Goal: Task Accomplishment & Management: Manage account settings

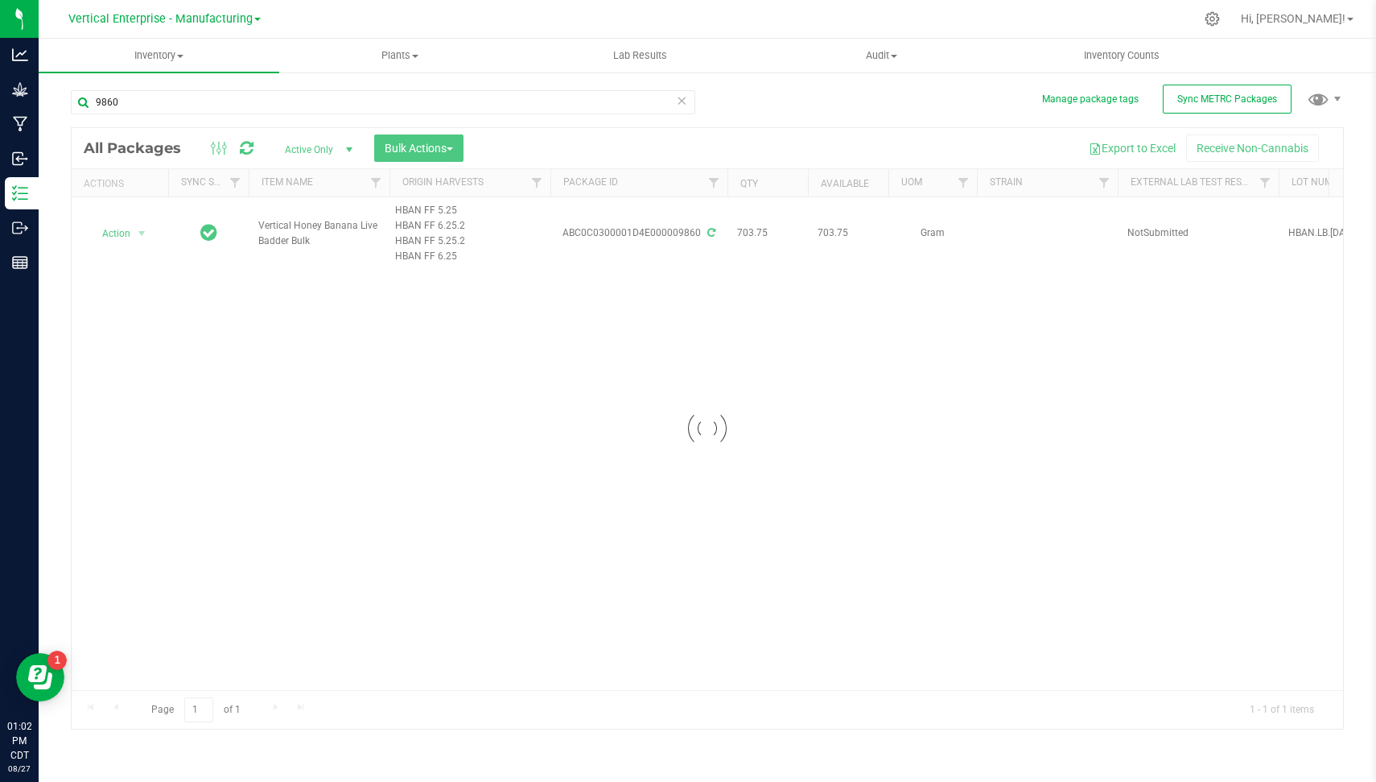
type input "9860"
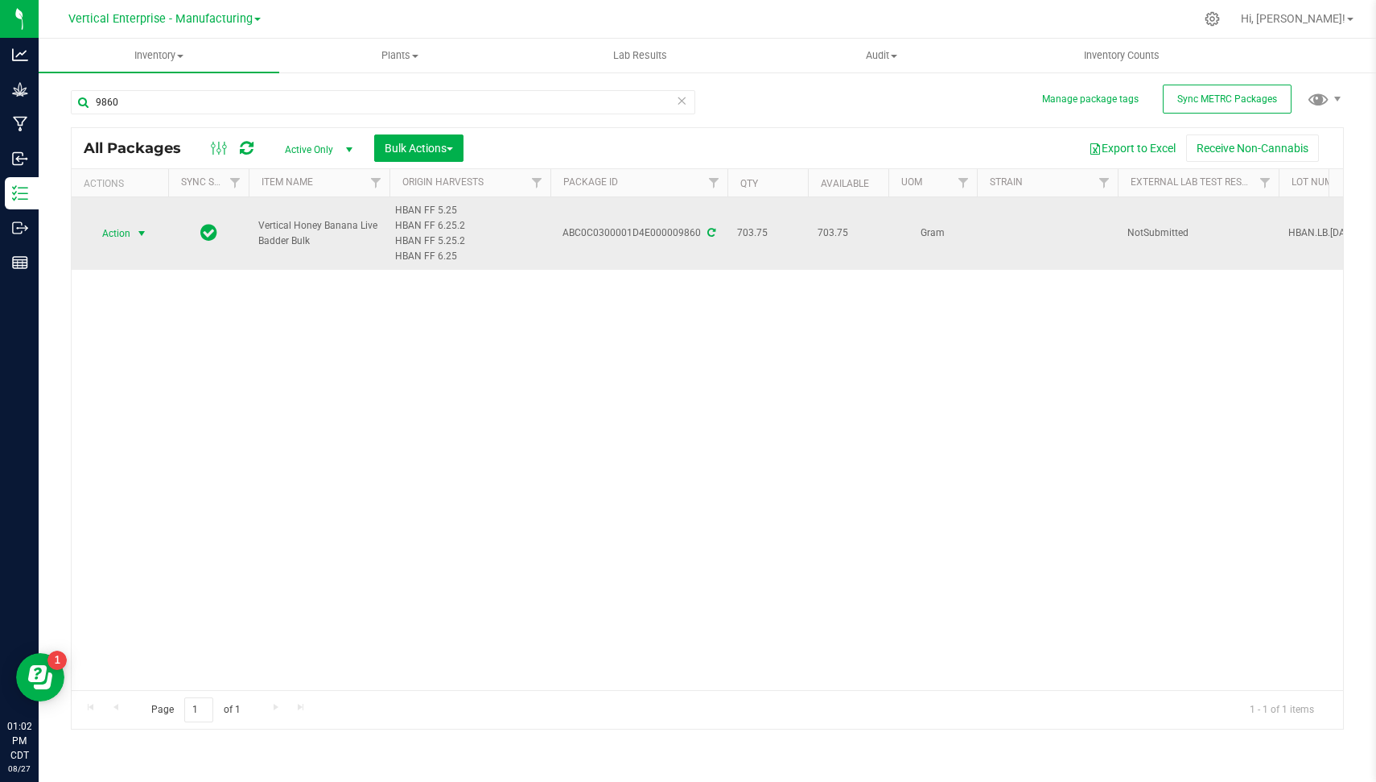
click at [122, 228] on span "Action" at bounding box center [109, 233] width 43 height 23
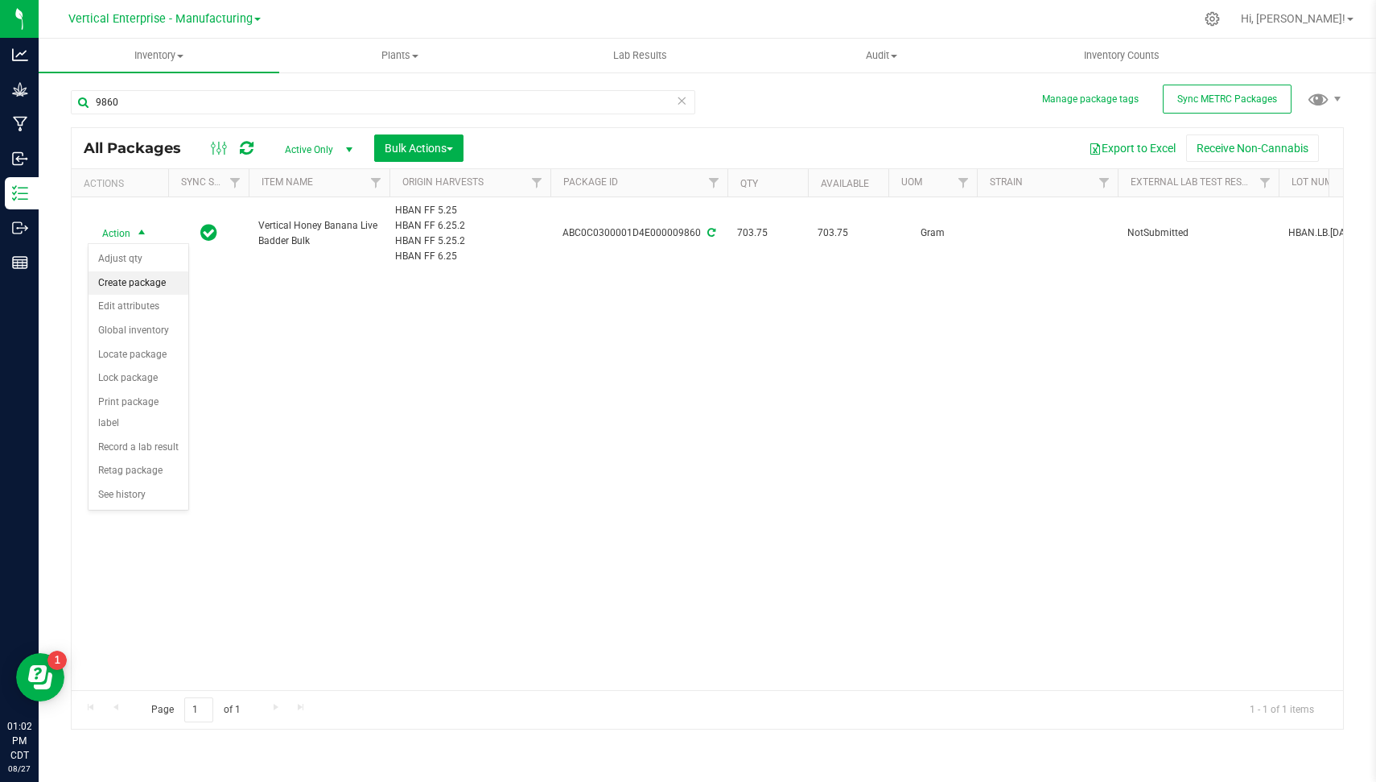
click at [159, 276] on li "Create package" at bounding box center [139, 283] width 100 height 24
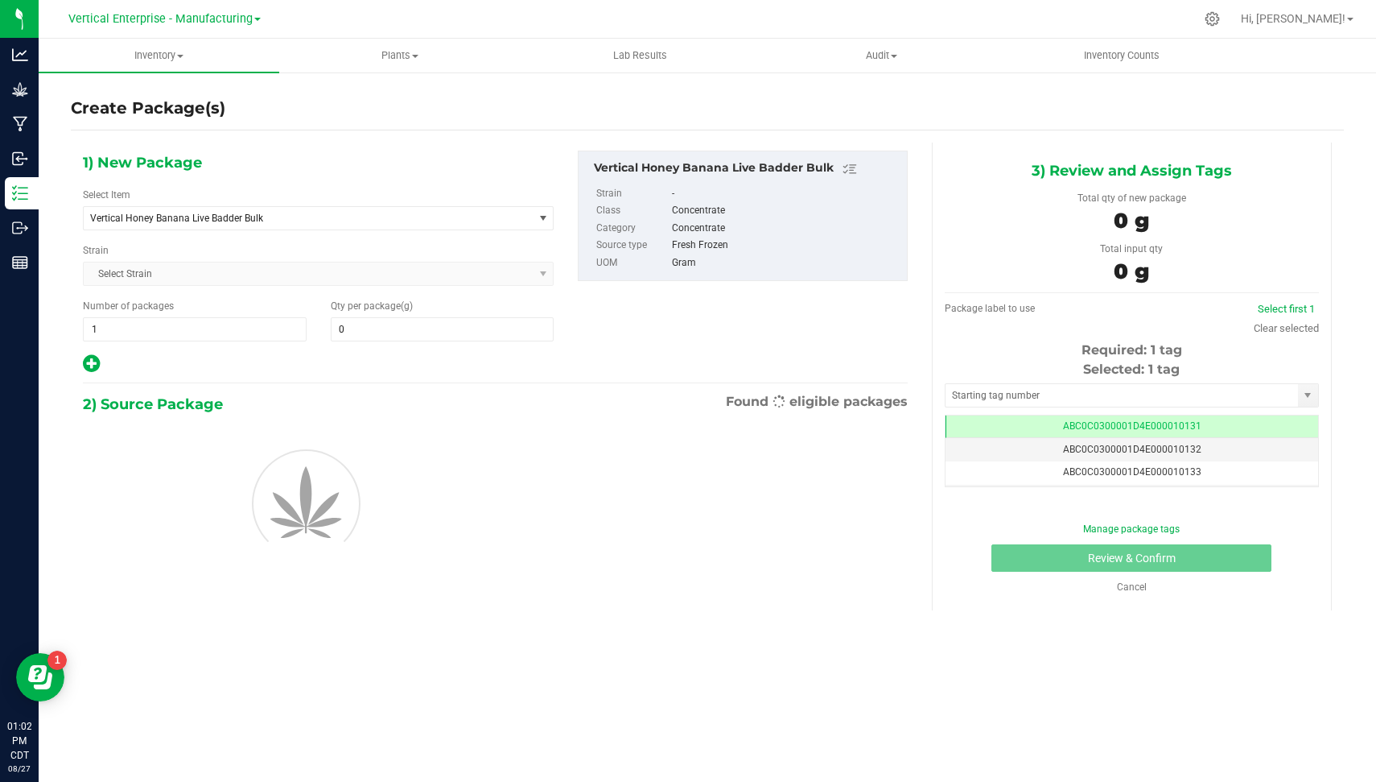
type input "0.0000"
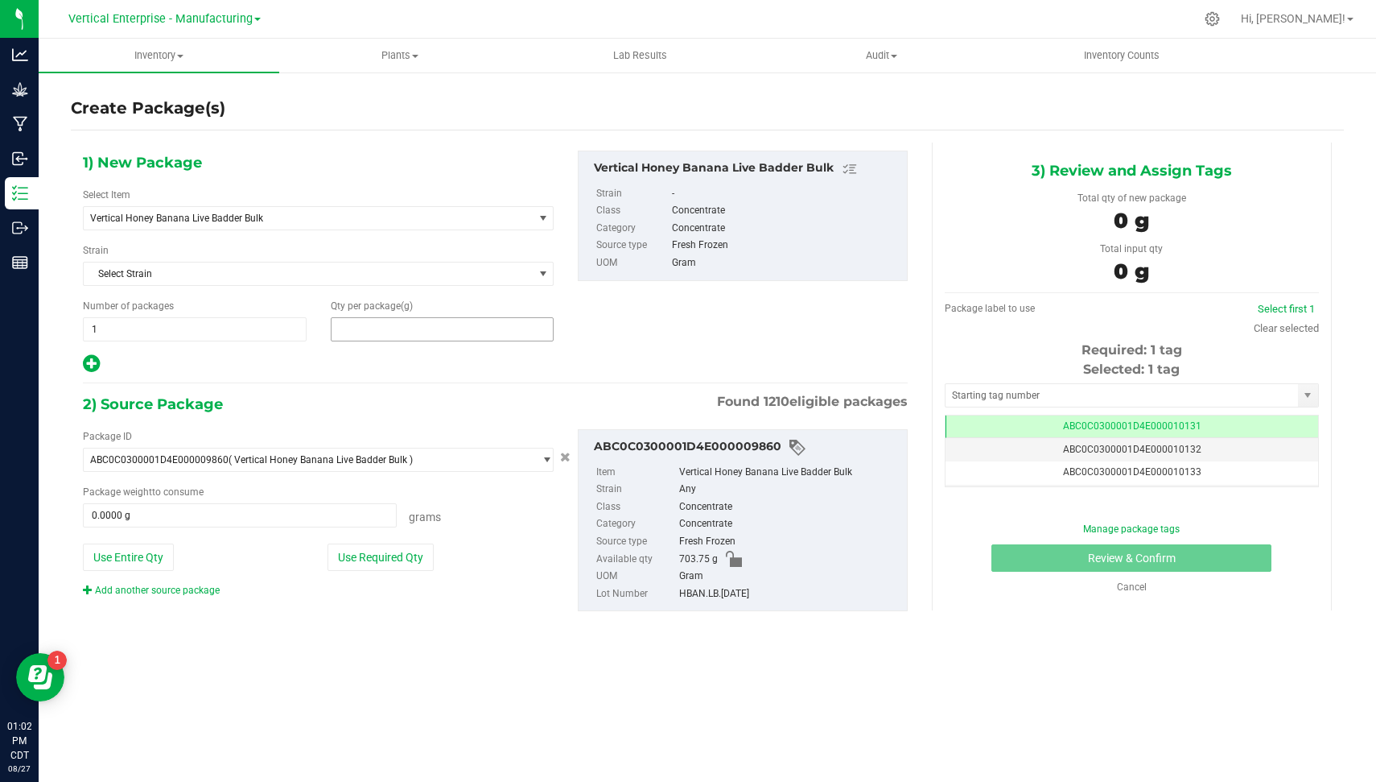
click at [387, 331] on span at bounding box center [443, 329] width 224 height 24
type input "2"
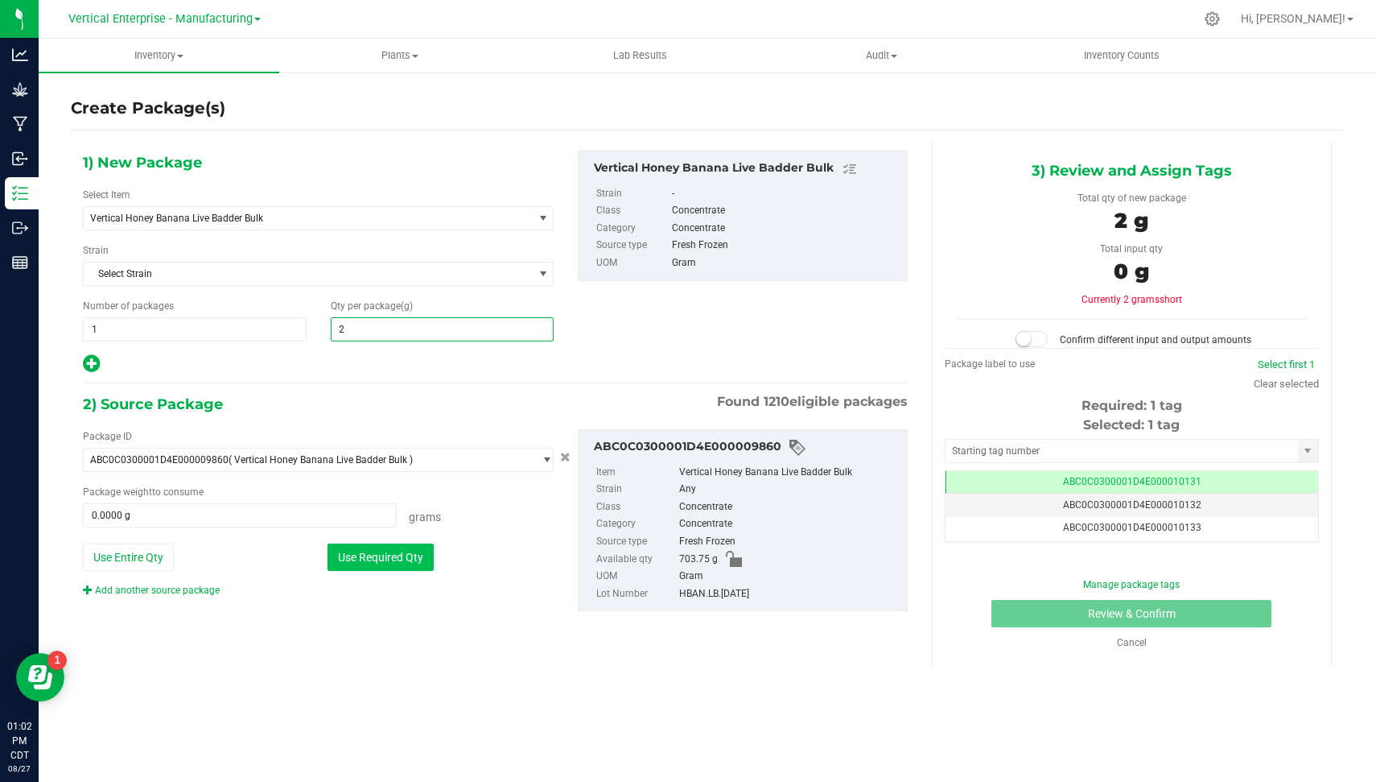
type input "2.0000"
click at [370, 565] on button "Use Required Qty" at bounding box center [381, 556] width 106 height 27
type input "2.0000 g"
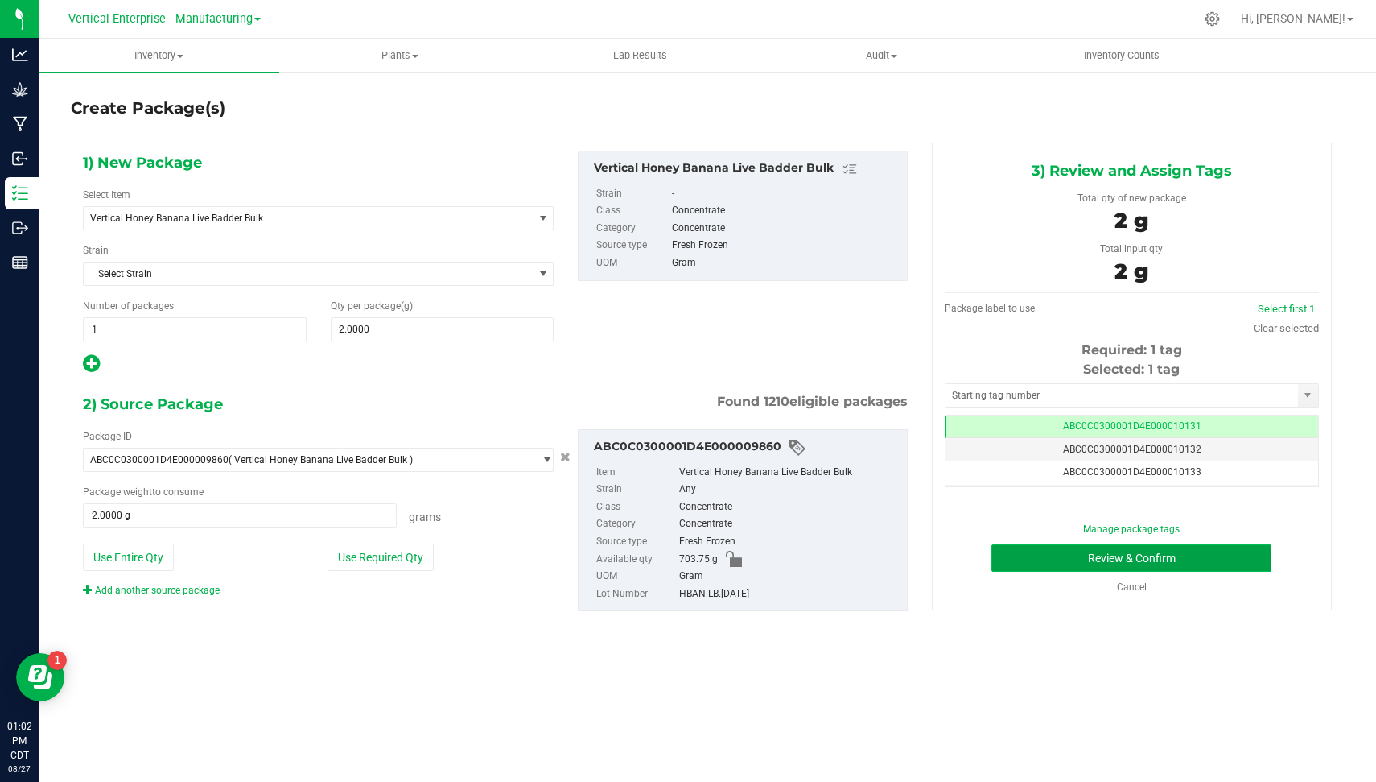
click at [1205, 563] on button "Review & Confirm" at bounding box center [1132, 557] width 280 height 27
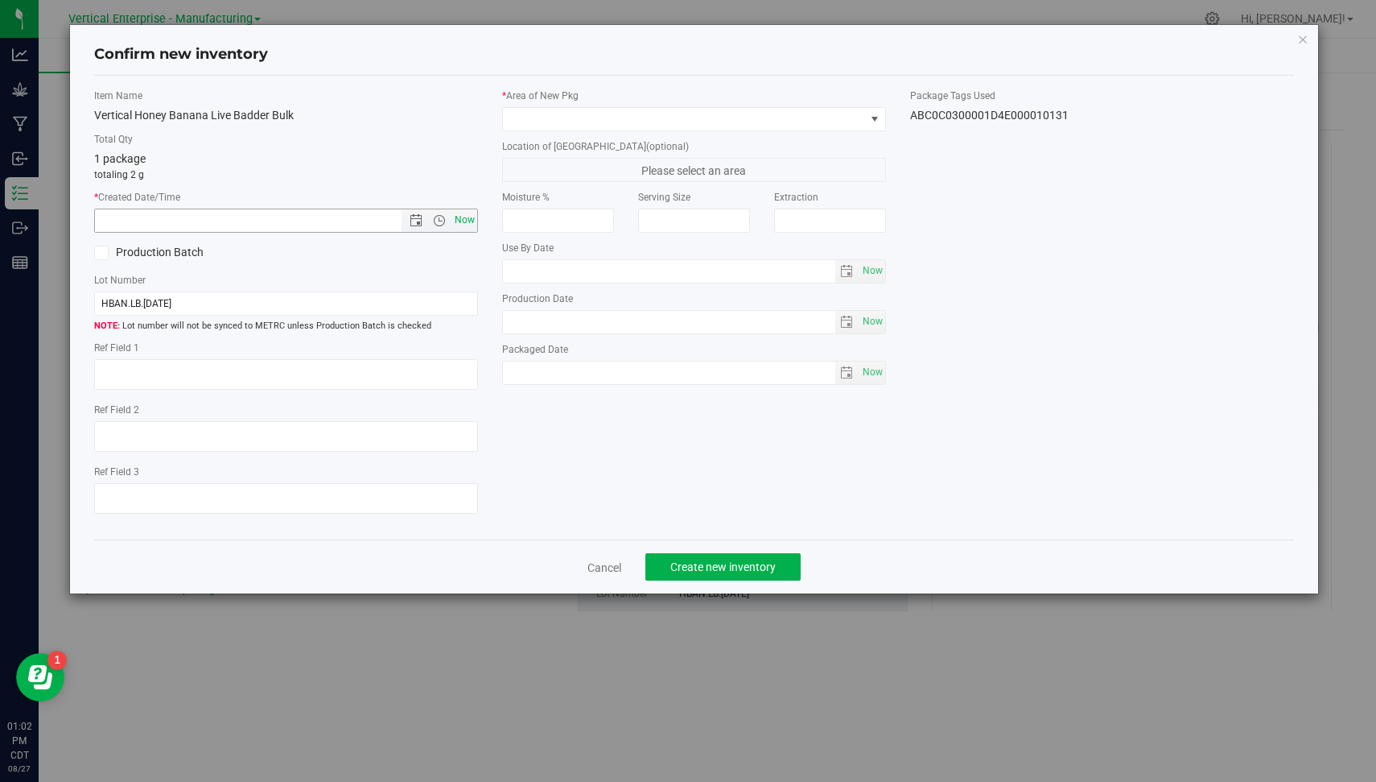
click at [472, 225] on span "Now" at bounding box center [465, 219] width 27 height 23
type input "[DATE] 1:02 PM"
click at [178, 250] on label "Production Batch" at bounding box center [183, 252] width 179 height 17
click at [0, 0] on input "Production Batch" at bounding box center [0, 0] width 0 height 0
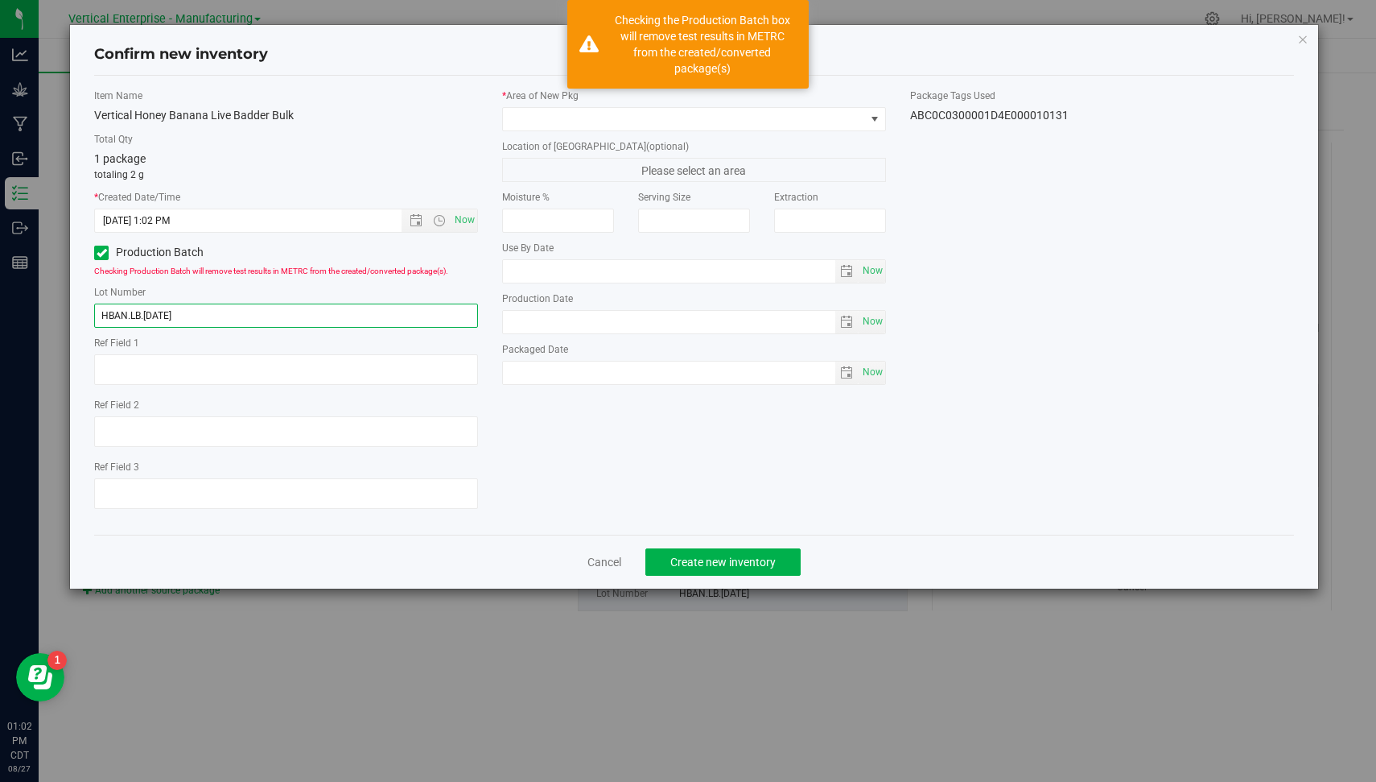
click at [215, 307] on input "HBAN.LB.[DATE]" at bounding box center [286, 315] width 384 height 24
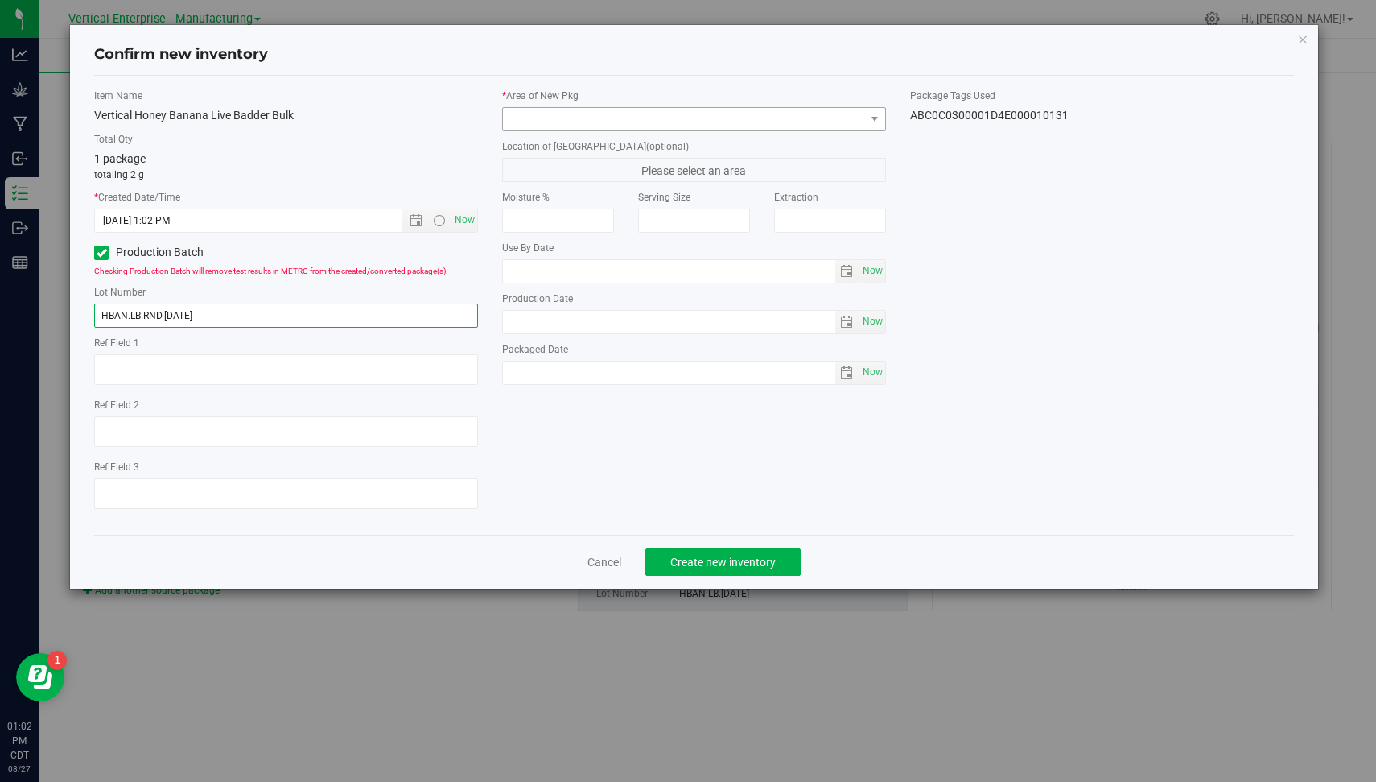
type input "HBAN.LB.RND.[DATE]"
click at [711, 111] on span at bounding box center [684, 119] width 362 height 23
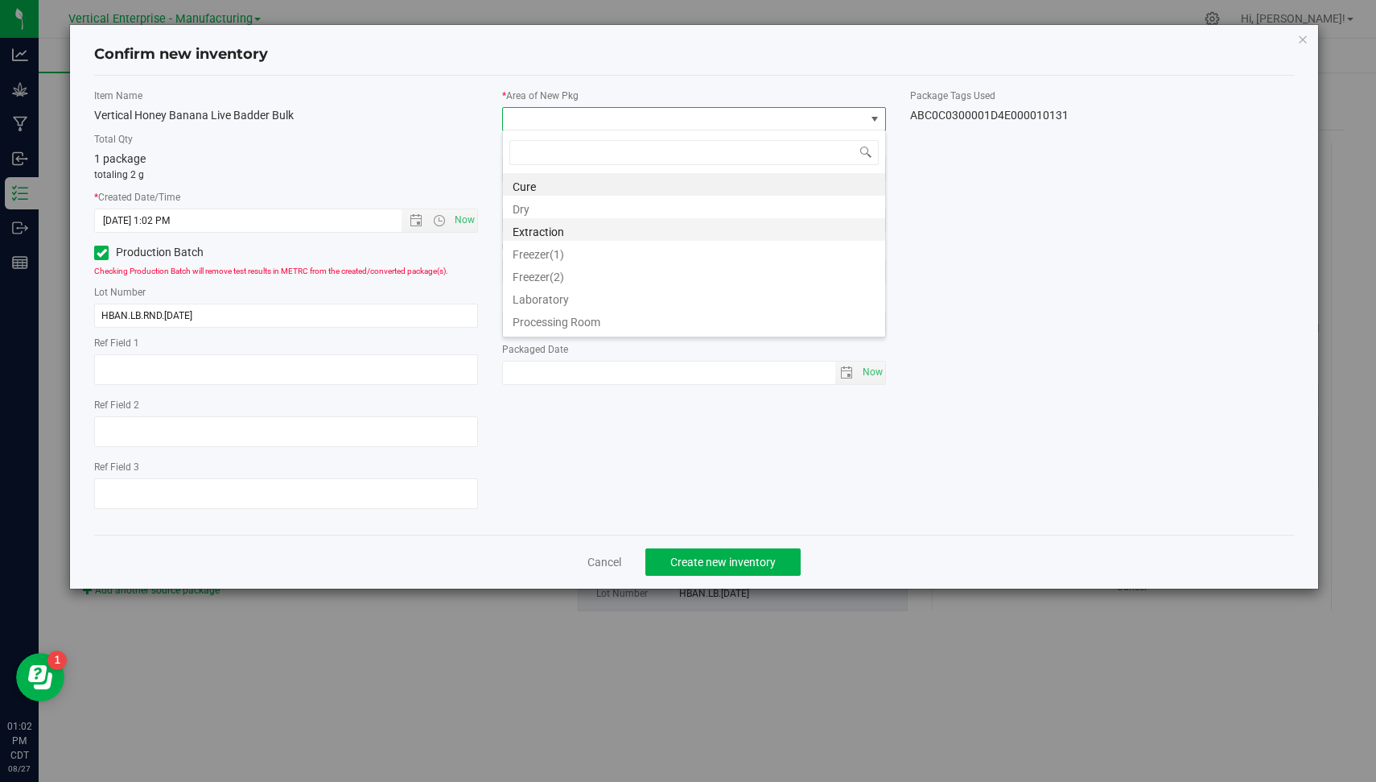
click at [660, 236] on li "Extraction" at bounding box center [694, 229] width 382 height 23
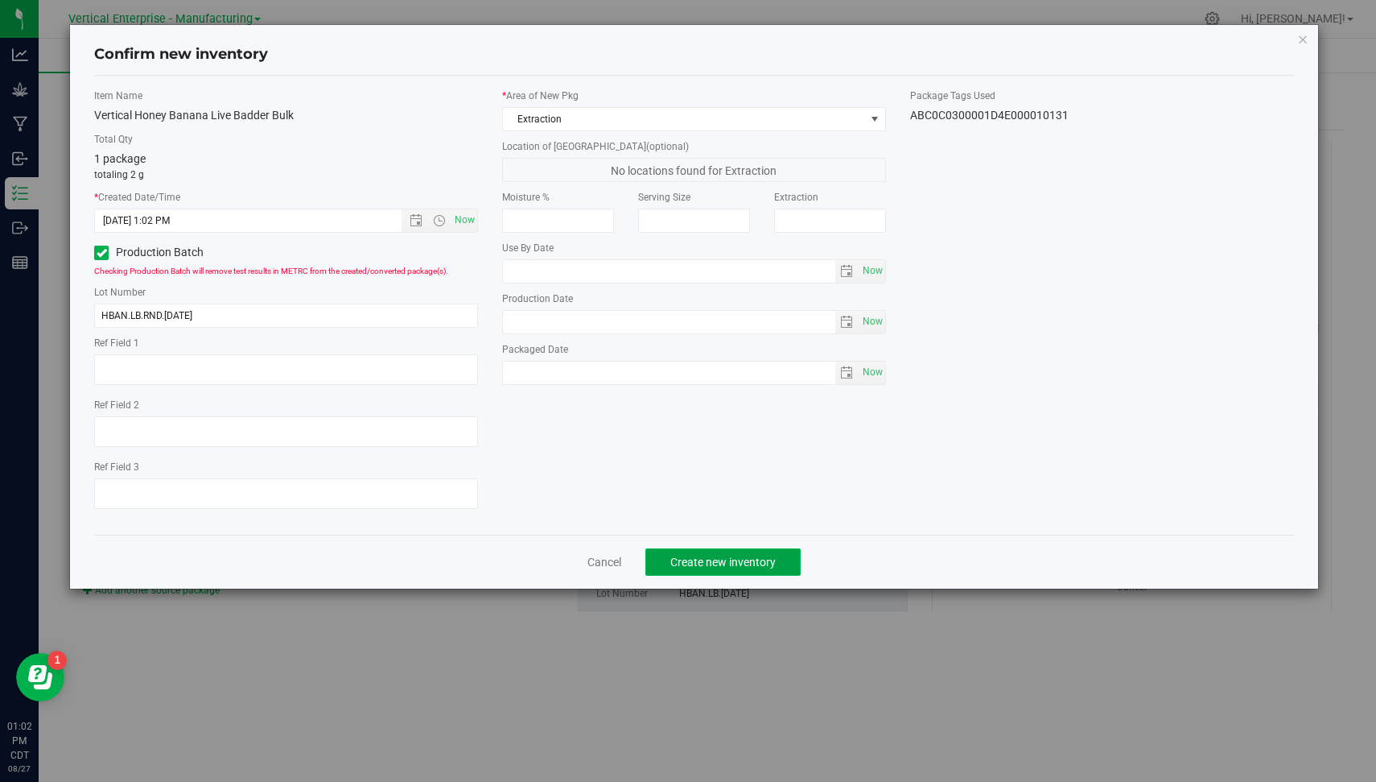
click at [744, 564] on span "Create new inventory" at bounding box center [723, 561] width 105 height 13
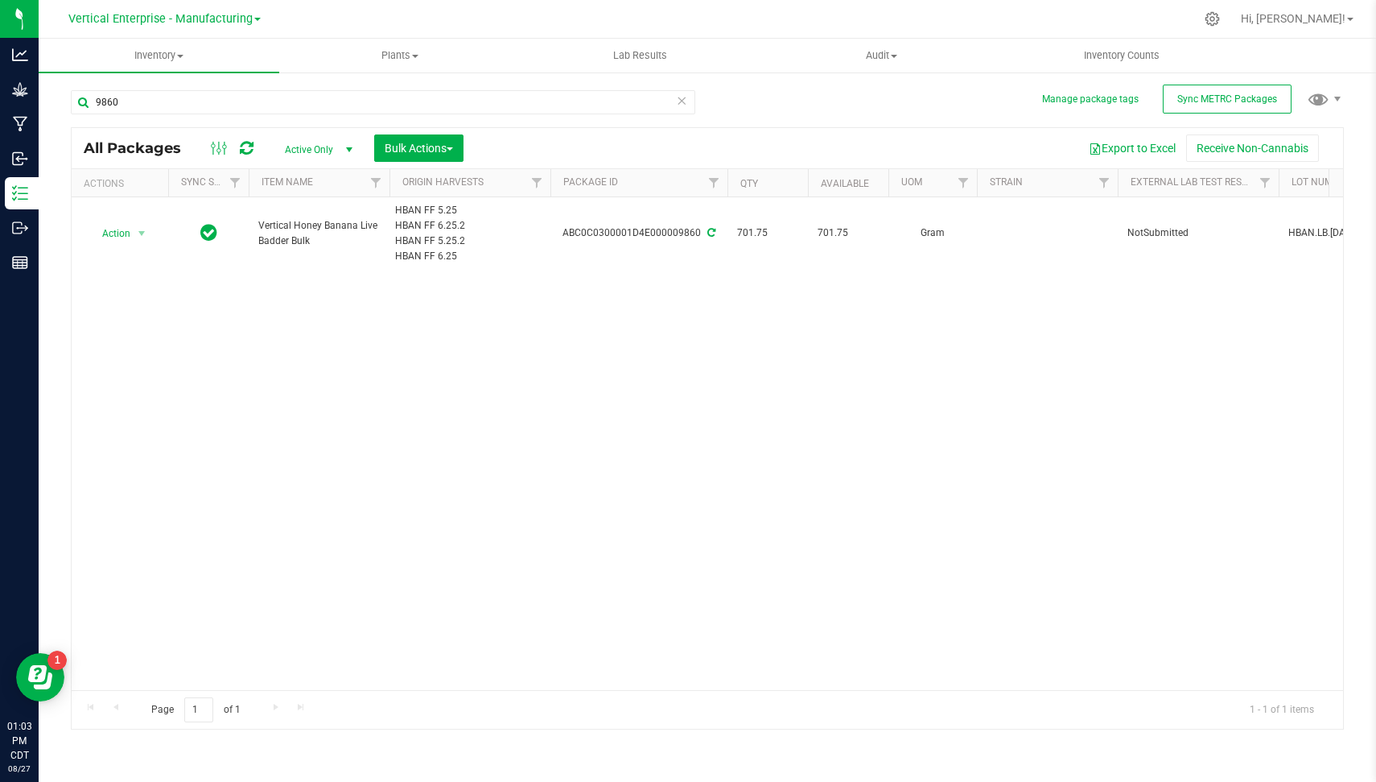
click at [684, 101] on icon at bounding box center [681, 99] width 11 height 19
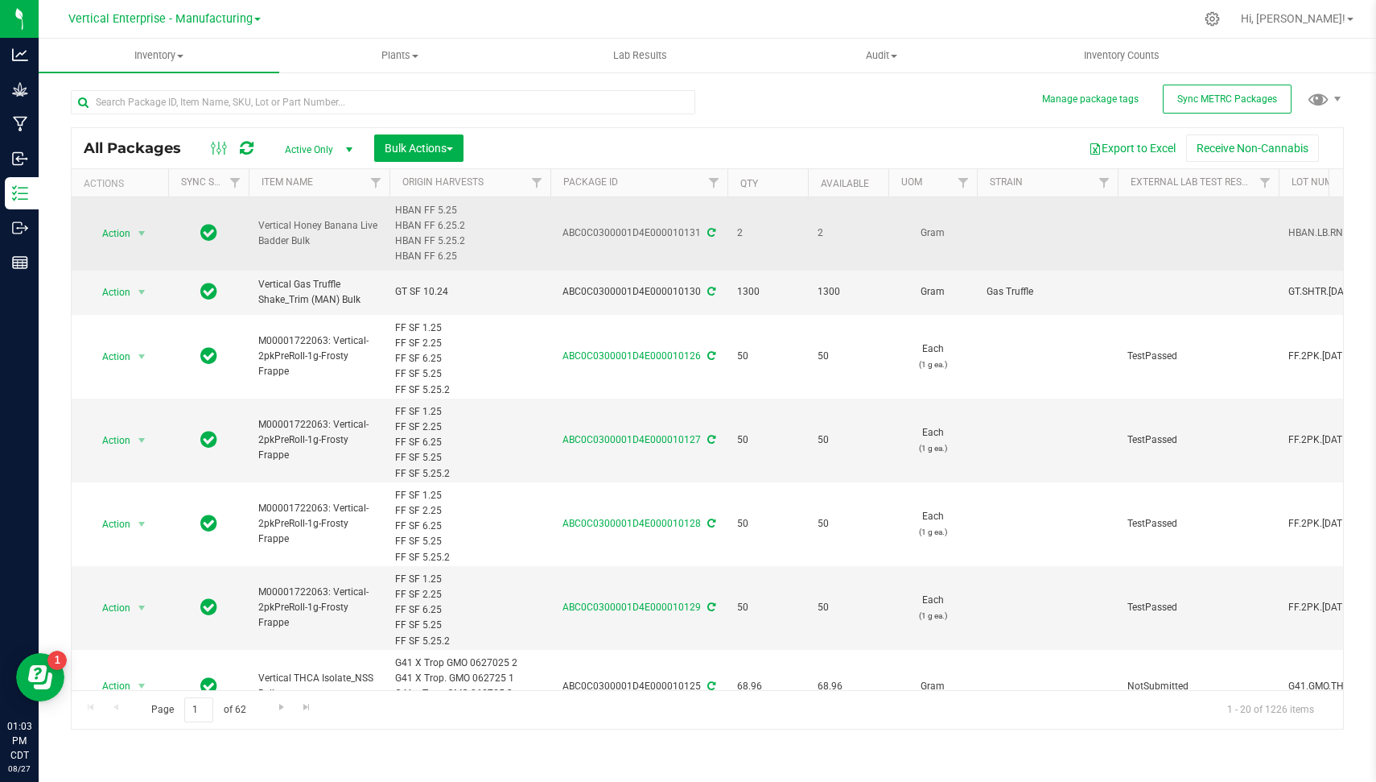
click at [641, 232] on div "ABC0C0300001D4E000010131" at bounding box center [639, 232] width 182 height 15
copy div "ABC0C0300001D4E000010131"
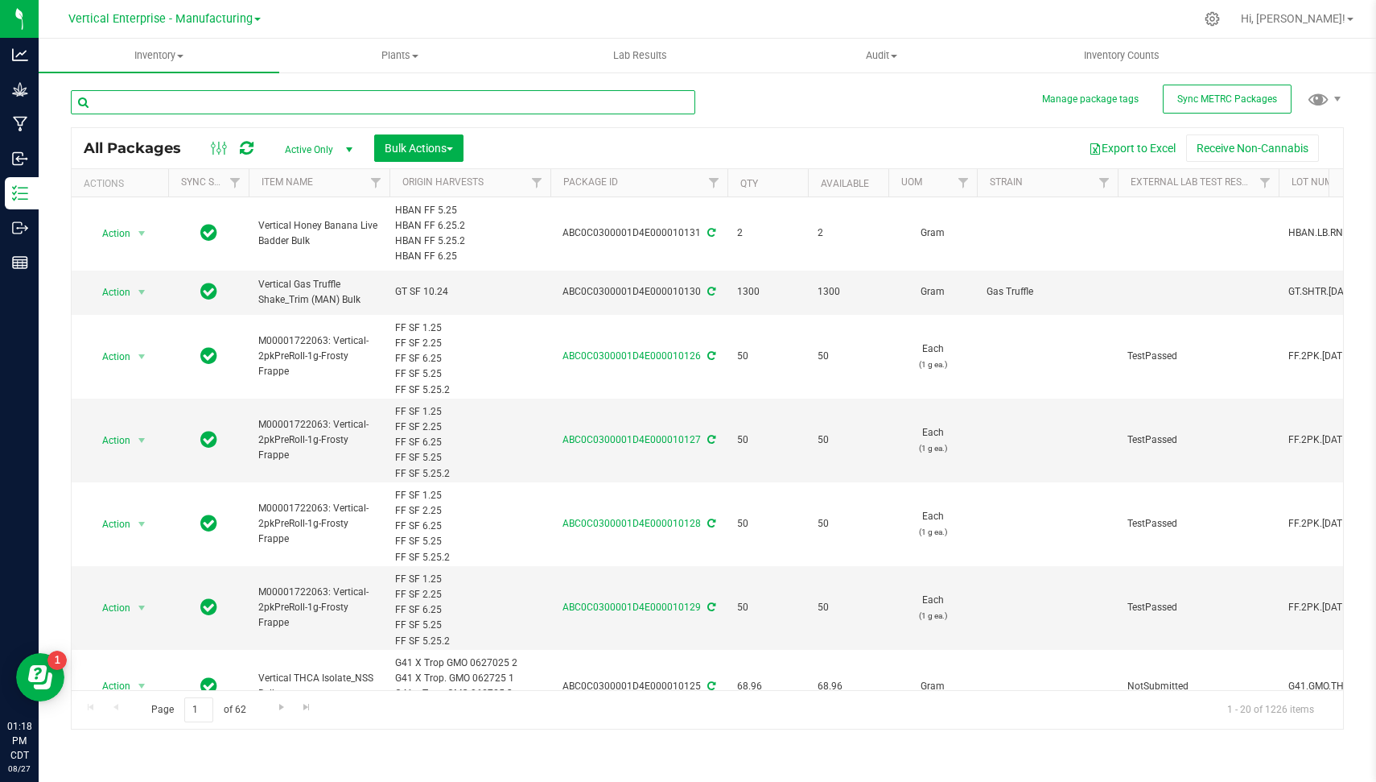
click at [361, 95] on input "text" at bounding box center [383, 102] width 625 height 24
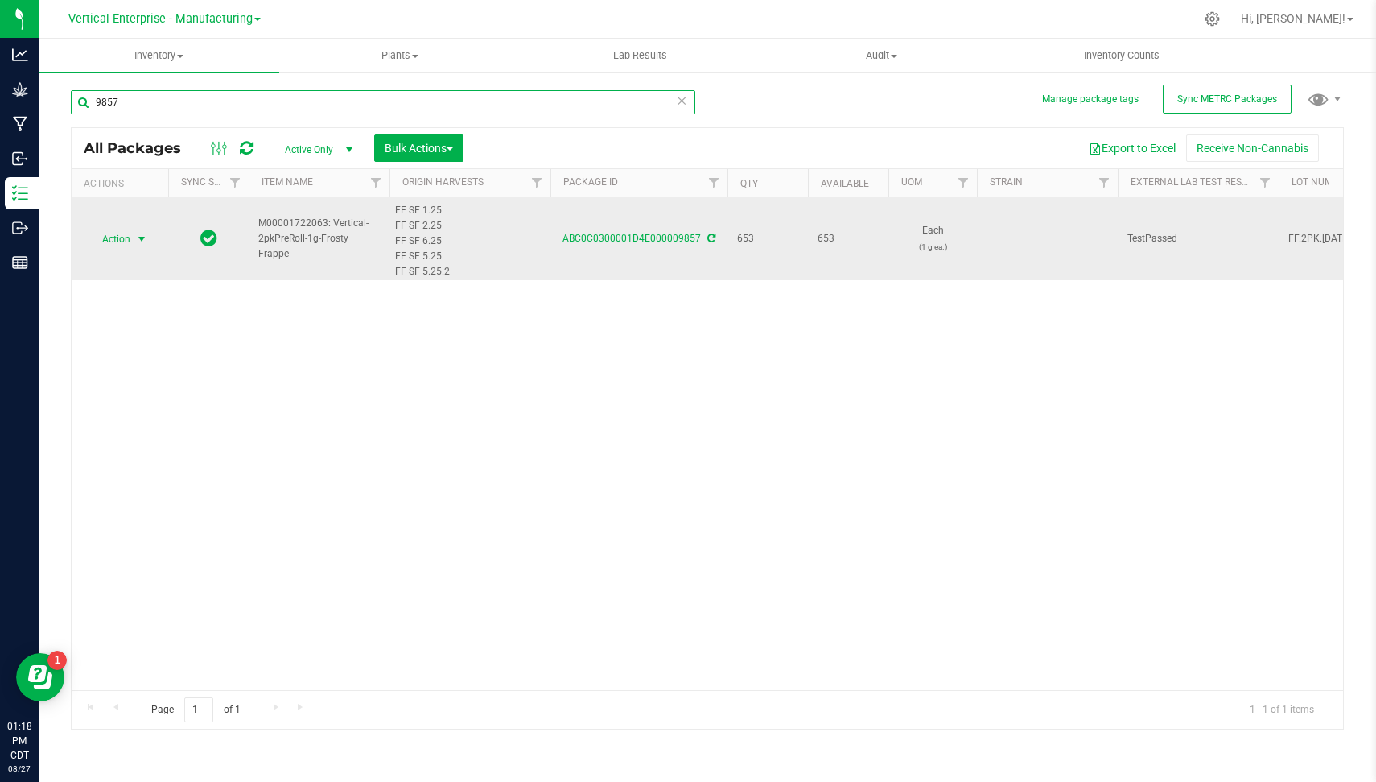
type input "9857"
click at [113, 230] on span "Action" at bounding box center [109, 239] width 43 height 23
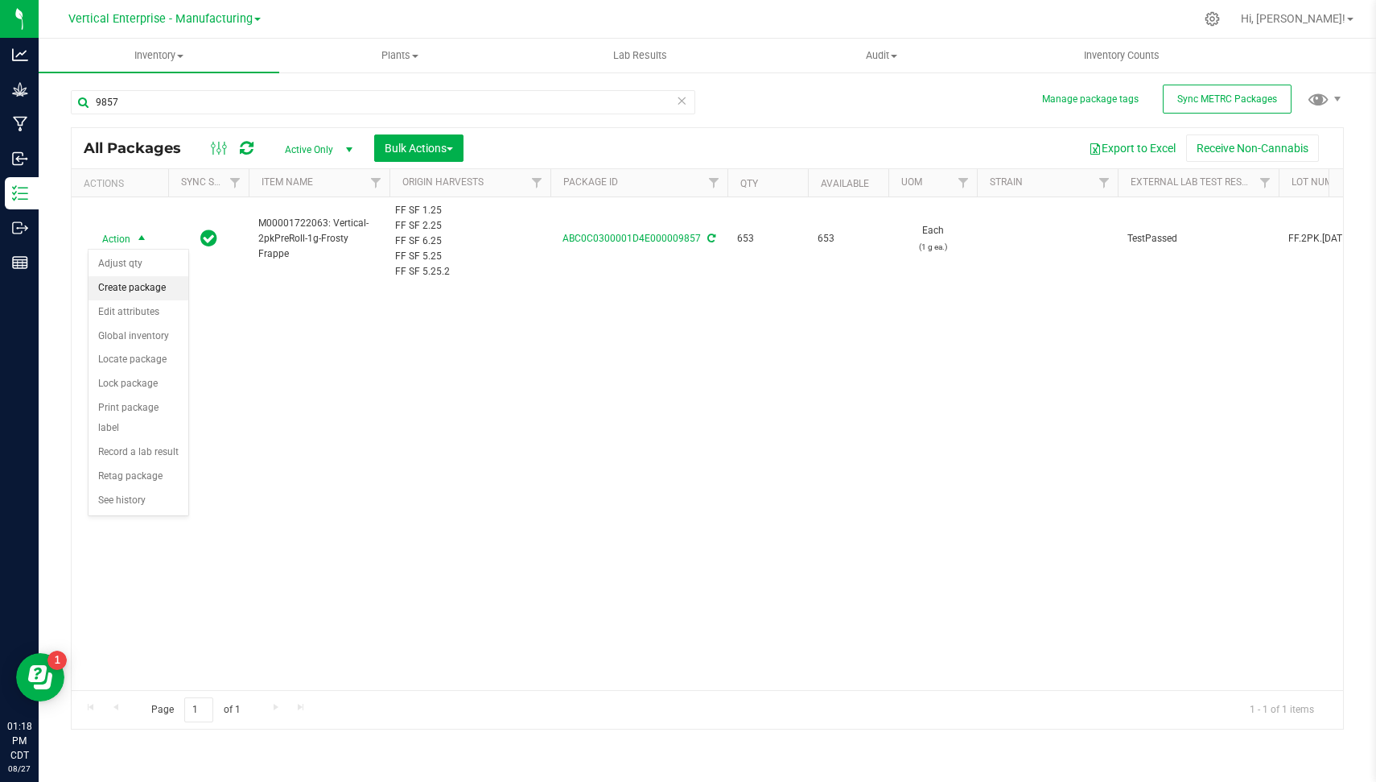
click at [163, 282] on li "Create package" at bounding box center [139, 288] width 100 height 24
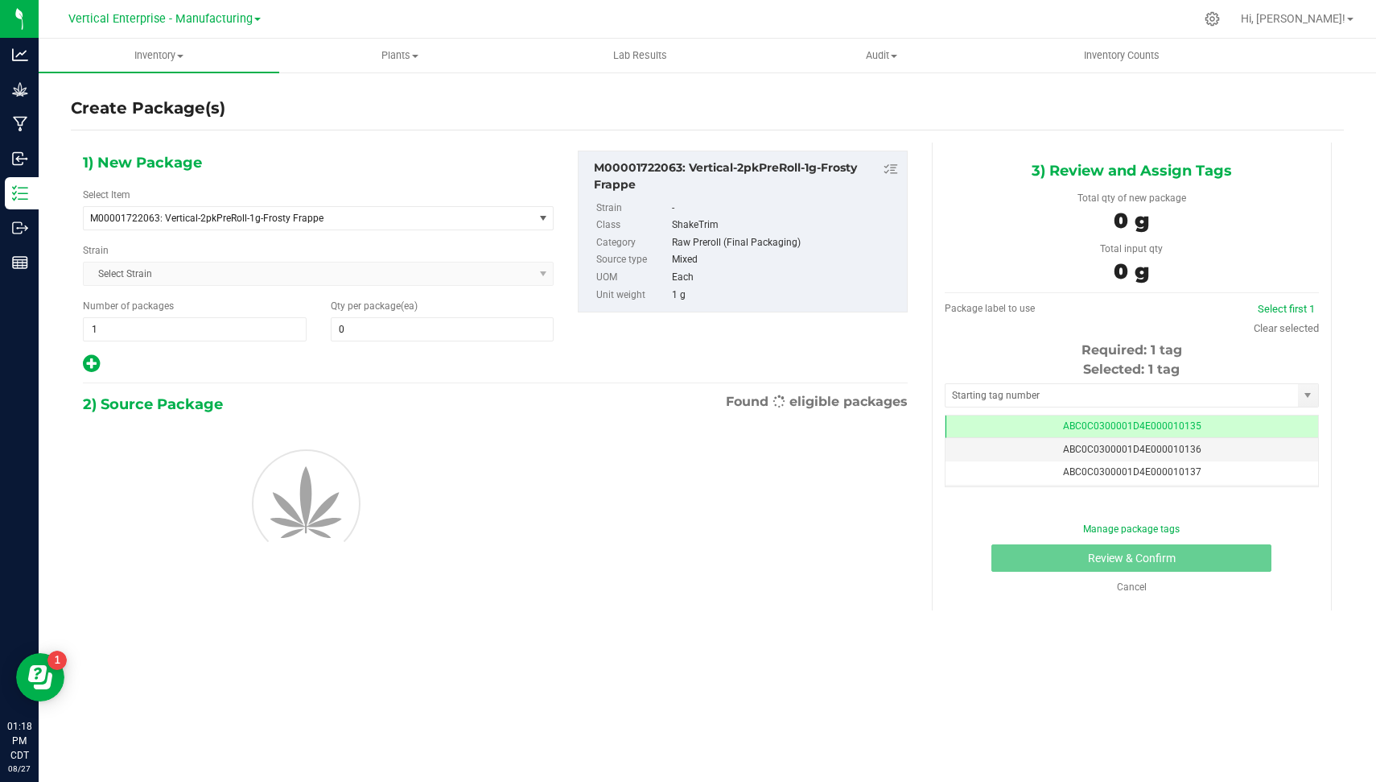
type input "0"
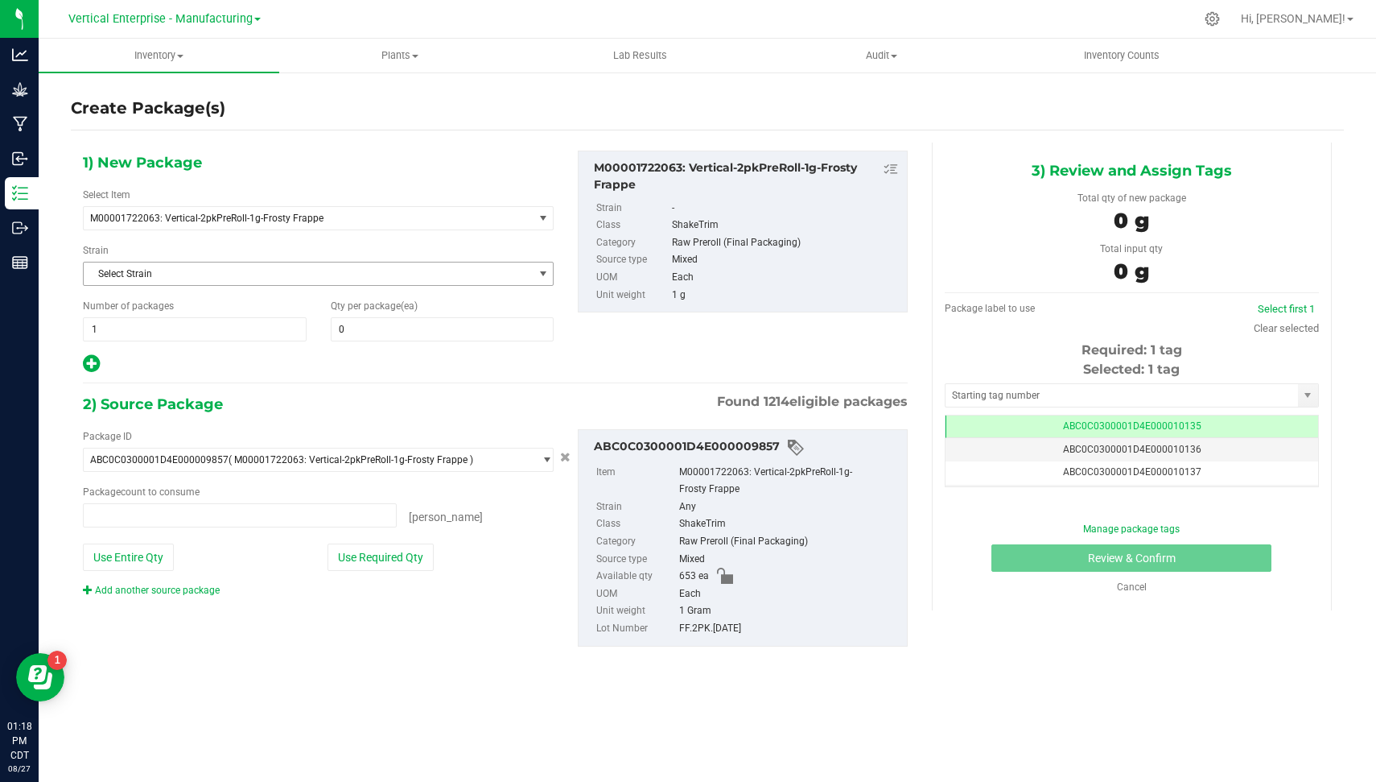
type input "0 ea"
click at [167, 328] on span "1 1" at bounding box center [195, 329] width 224 height 24
type input "4"
click at [443, 324] on span at bounding box center [443, 329] width 224 height 24
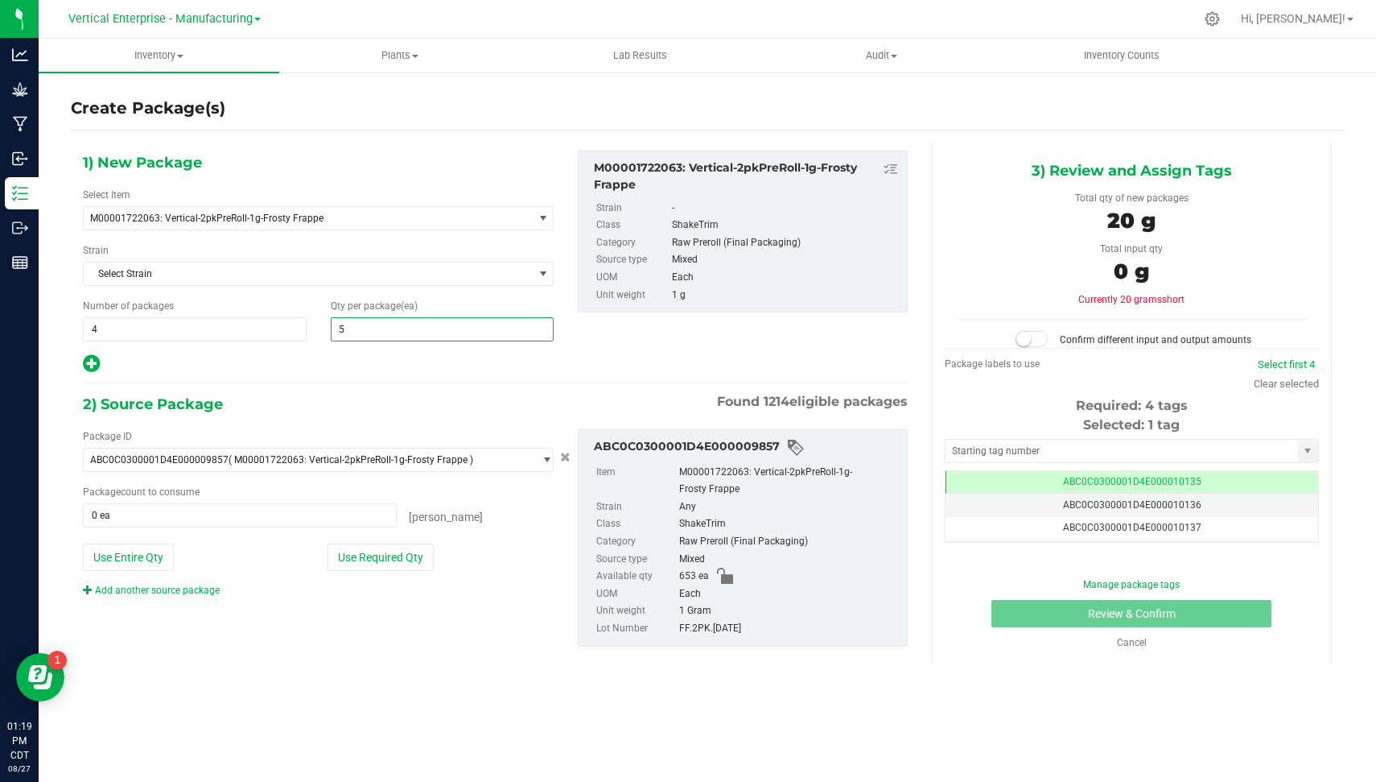
type input "50"
click at [381, 550] on button "Use Required Qty" at bounding box center [381, 556] width 106 height 27
type input "200 ea"
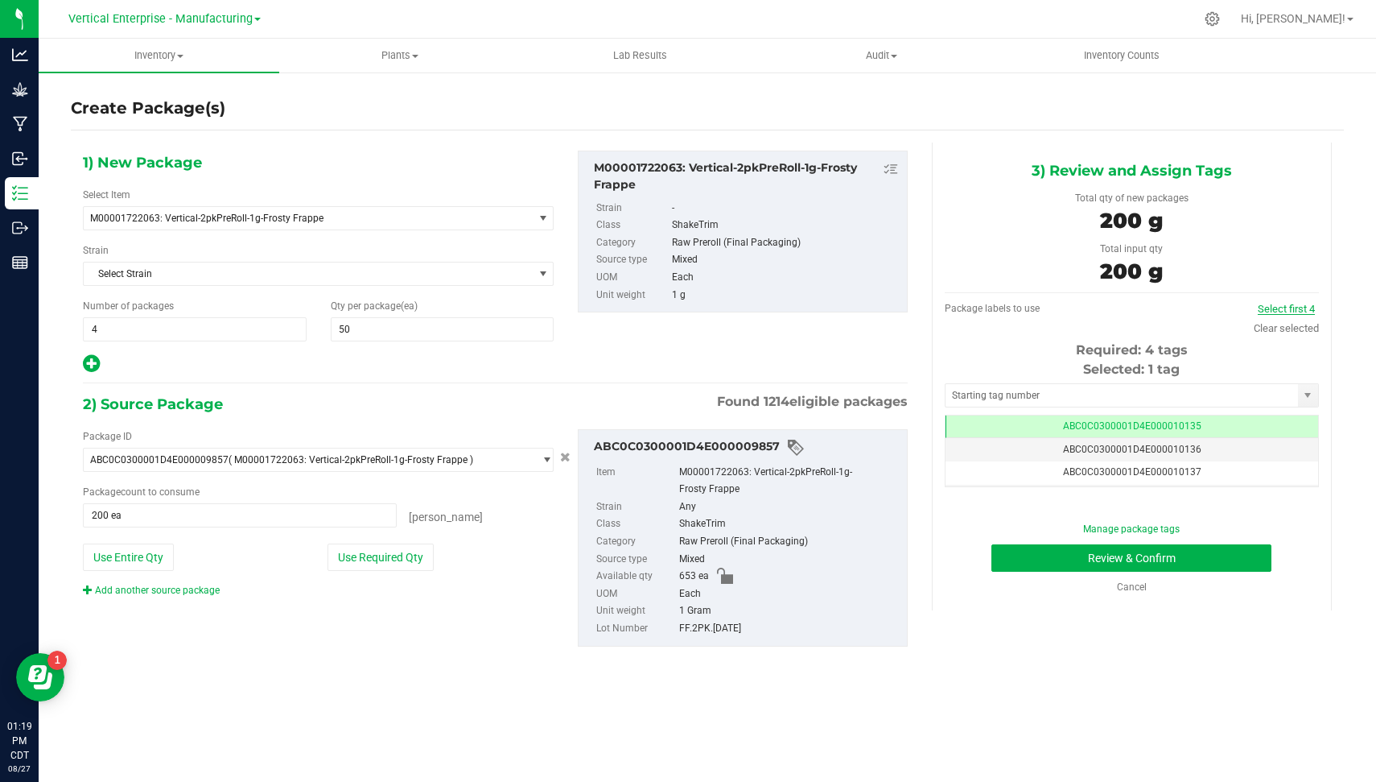
click at [1284, 303] on link "Select first 4" at bounding box center [1286, 309] width 57 height 12
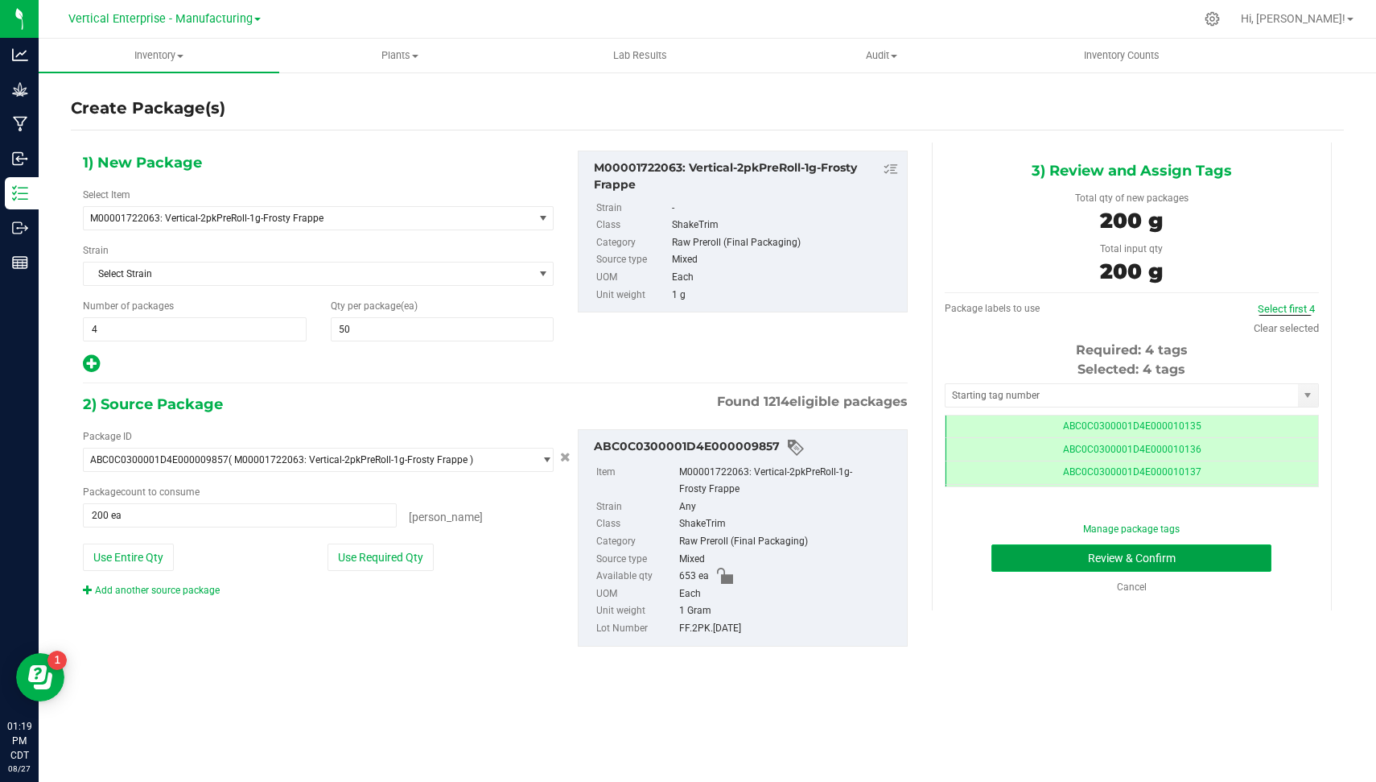
click at [1198, 565] on button "Review & Confirm" at bounding box center [1132, 557] width 280 height 27
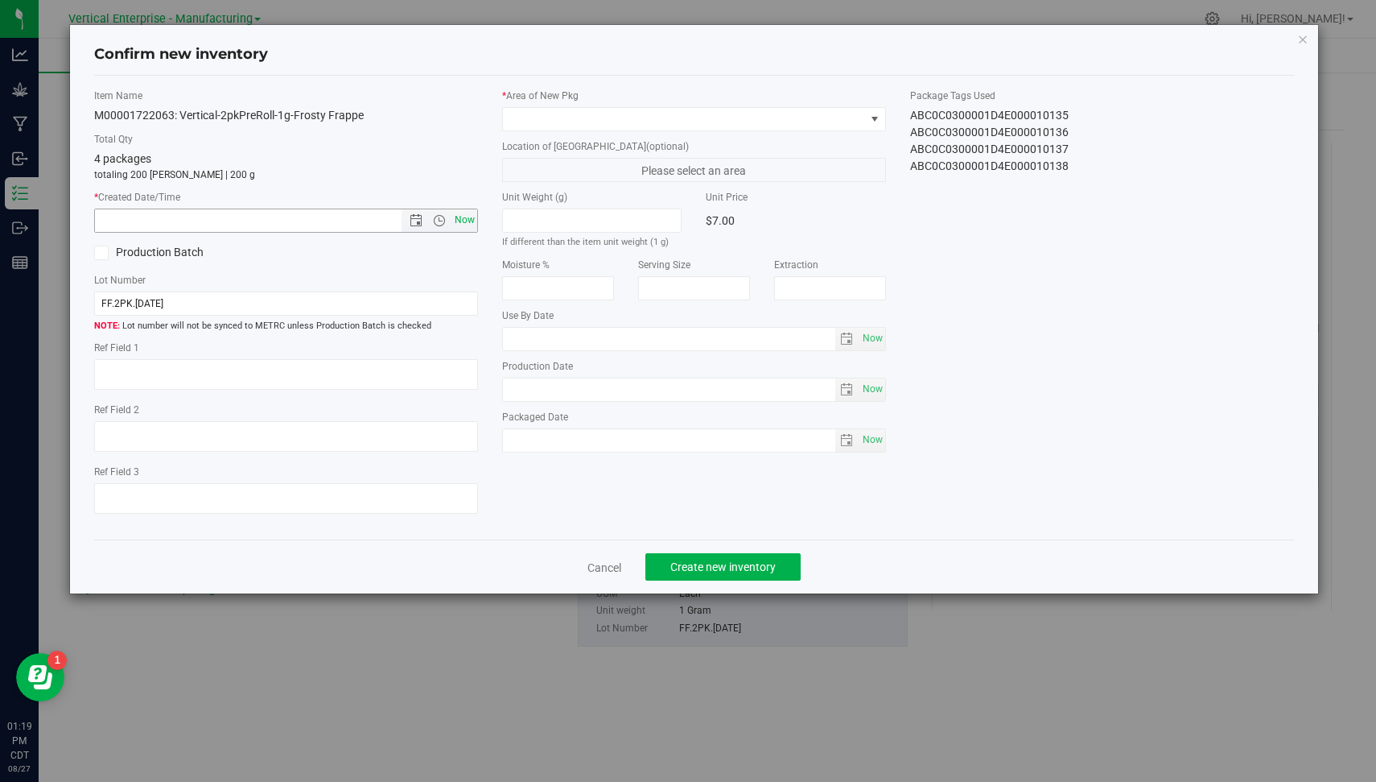
click at [469, 224] on span "Now" at bounding box center [465, 219] width 27 height 23
type input "[DATE] 1:19 PM"
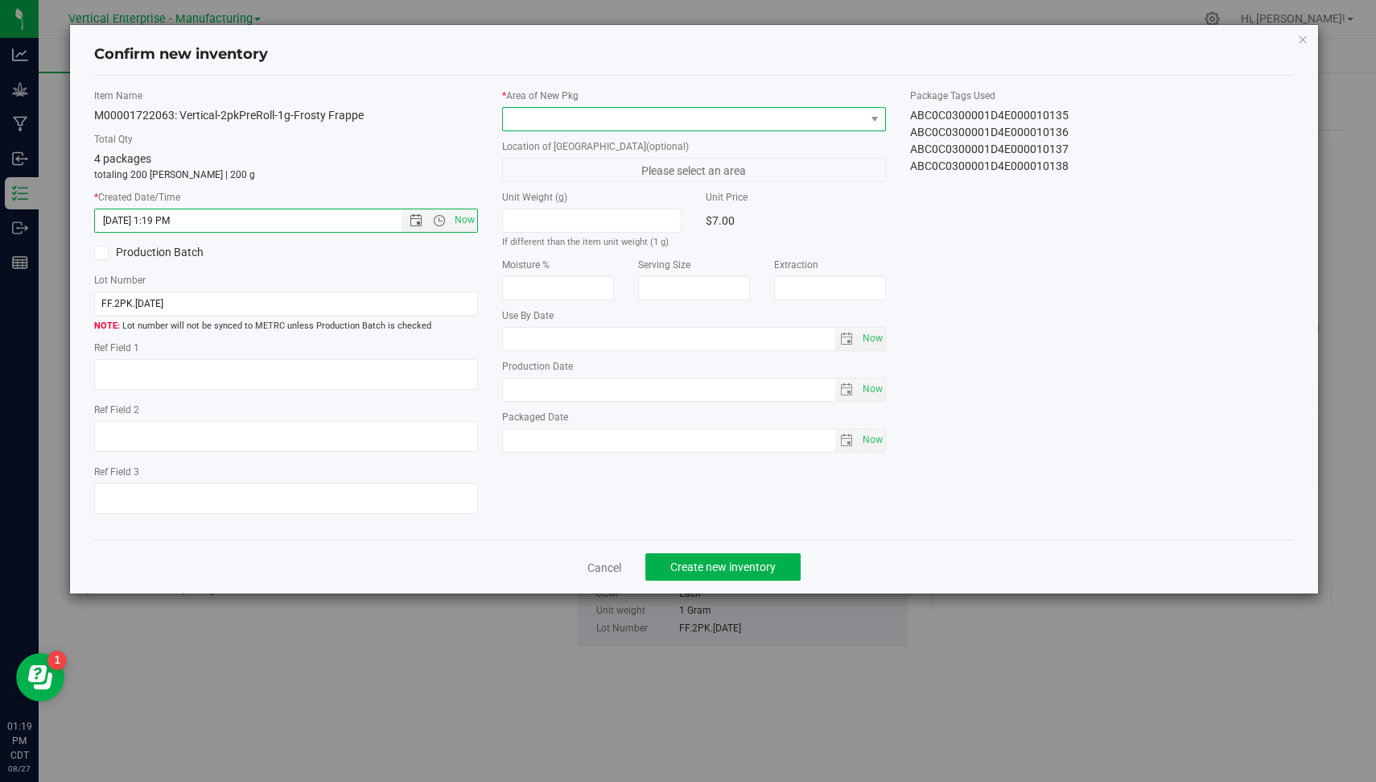
click at [616, 122] on span at bounding box center [684, 119] width 362 height 23
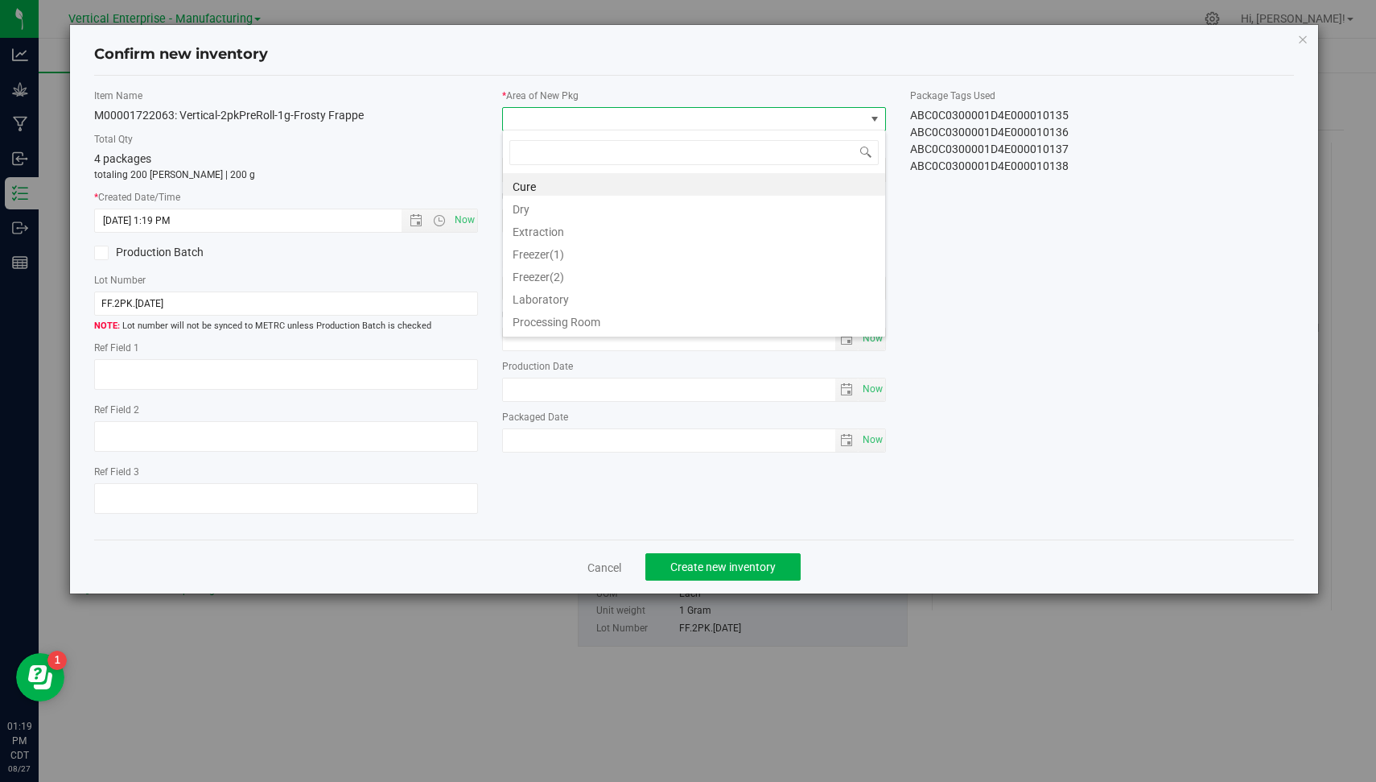
scroll to position [131, 0]
click at [825, 322] on li "Vault" at bounding box center [694, 323] width 382 height 23
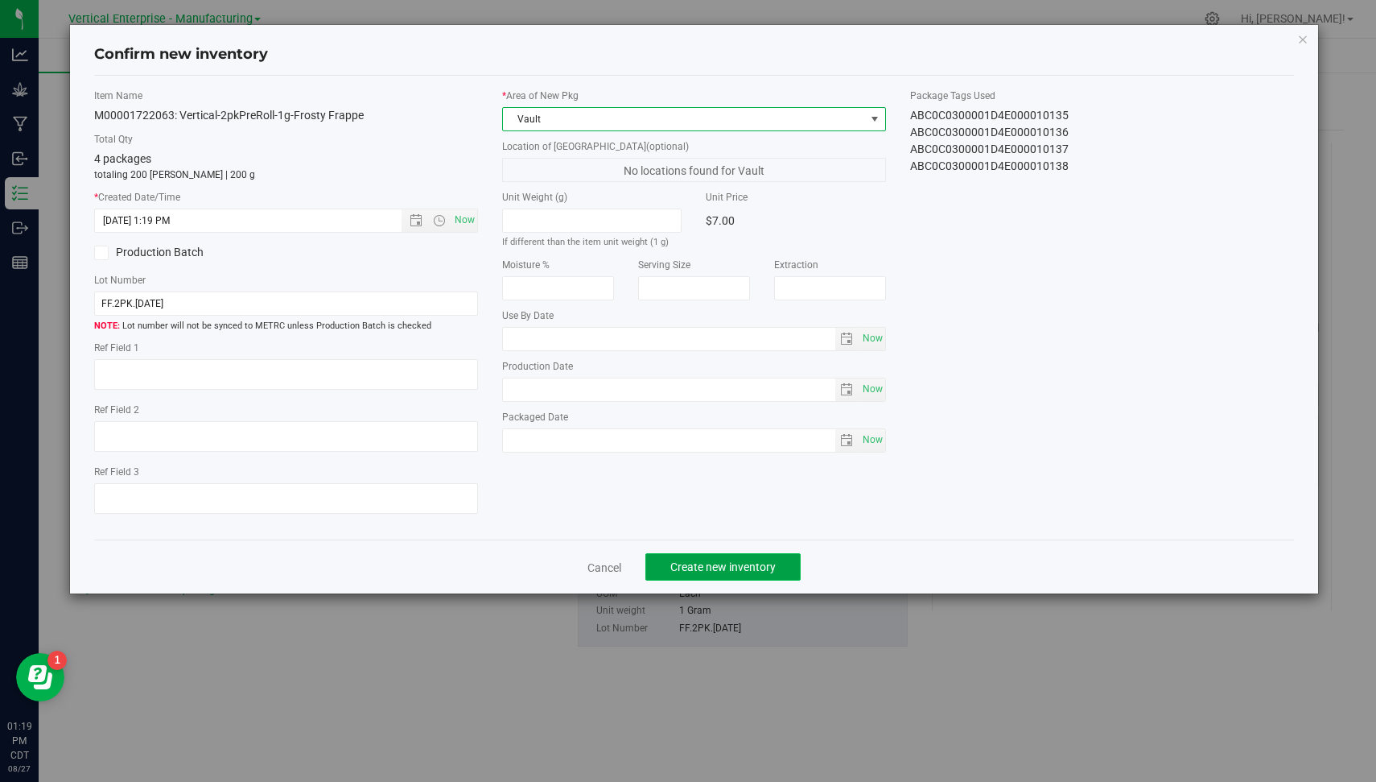
click at [717, 566] on span "Create new inventory" at bounding box center [723, 566] width 105 height 13
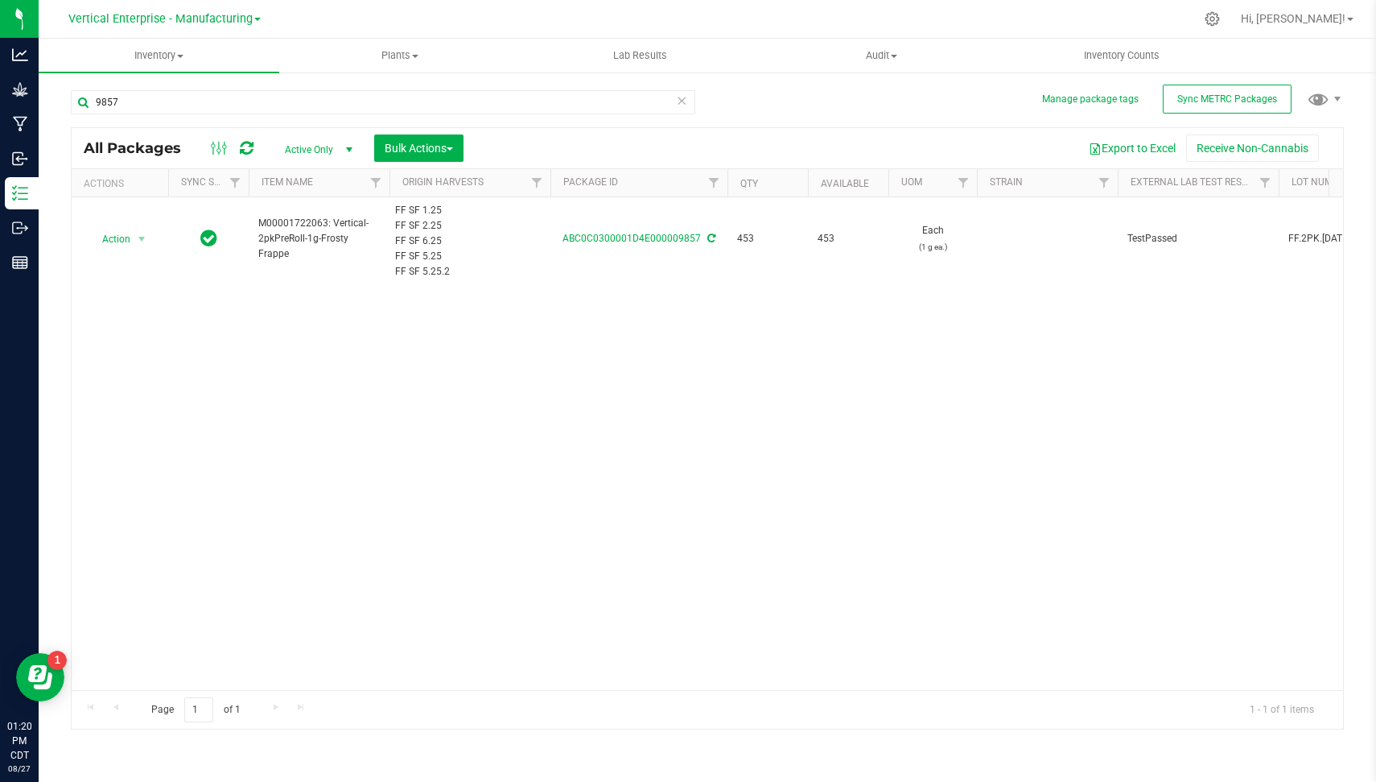
click at [683, 105] on icon at bounding box center [681, 99] width 11 height 19
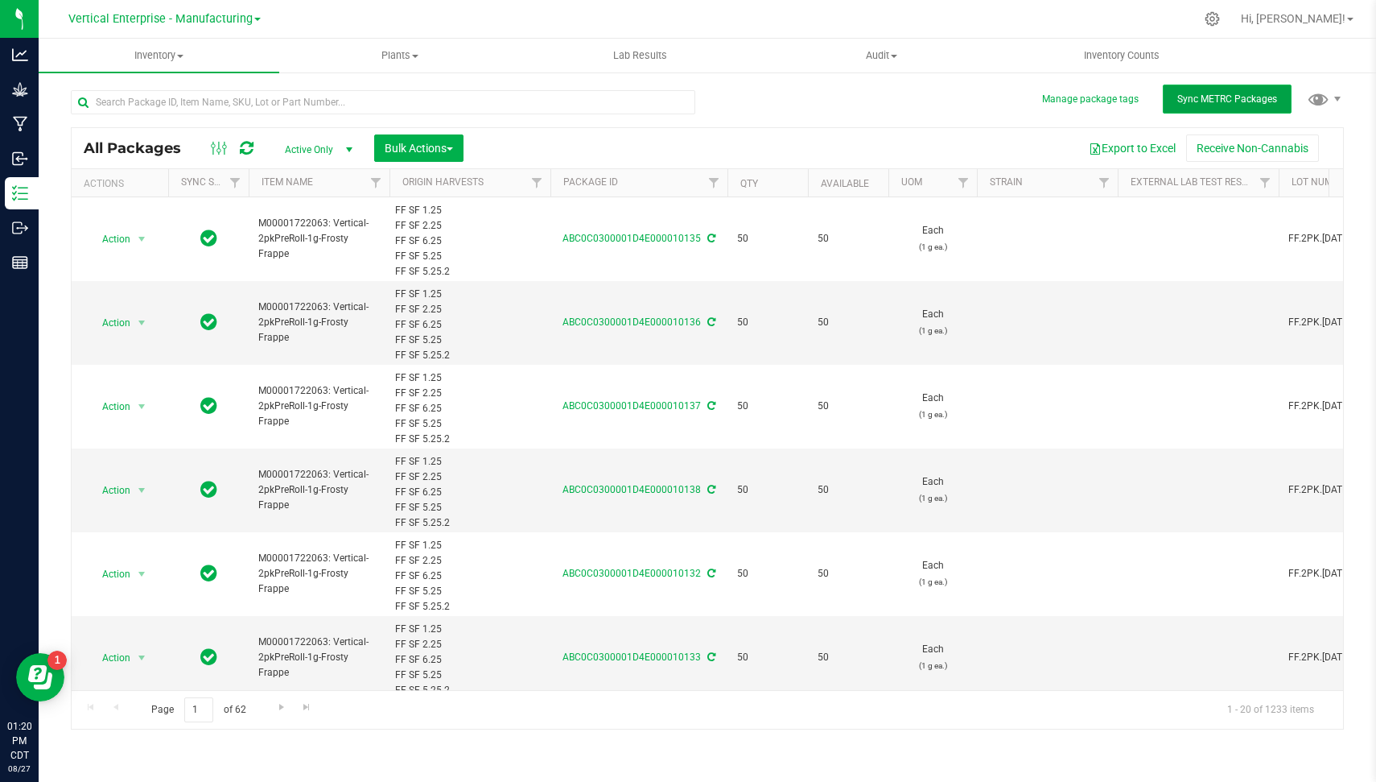
click at [1219, 102] on span "Sync METRC Packages" at bounding box center [1228, 98] width 100 height 11
click at [153, 23] on span "Vertical Enterprise - Manufacturing" at bounding box center [160, 19] width 184 height 14
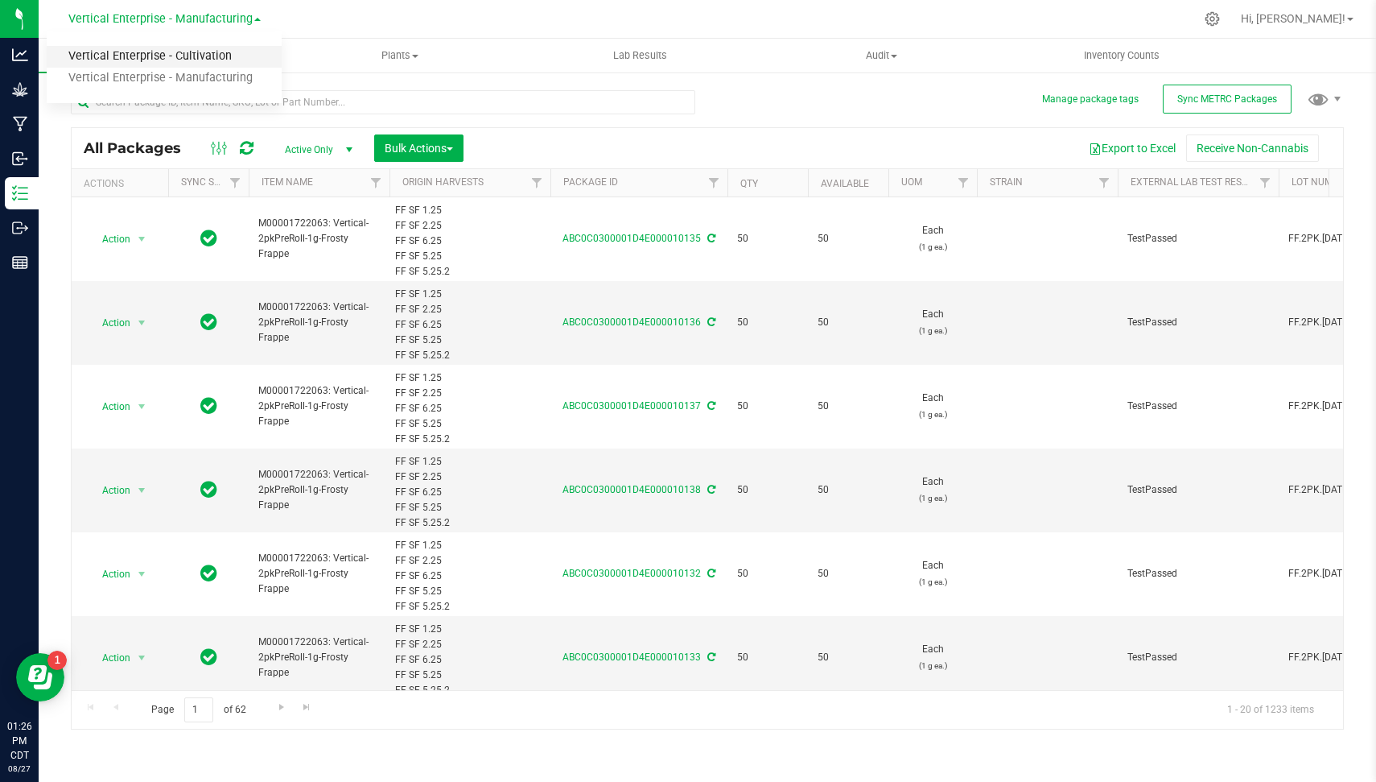
click at [163, 47] on link "Vertical Enterprise - Cultivation" at bounding box center [164, 57] width 235 height 22
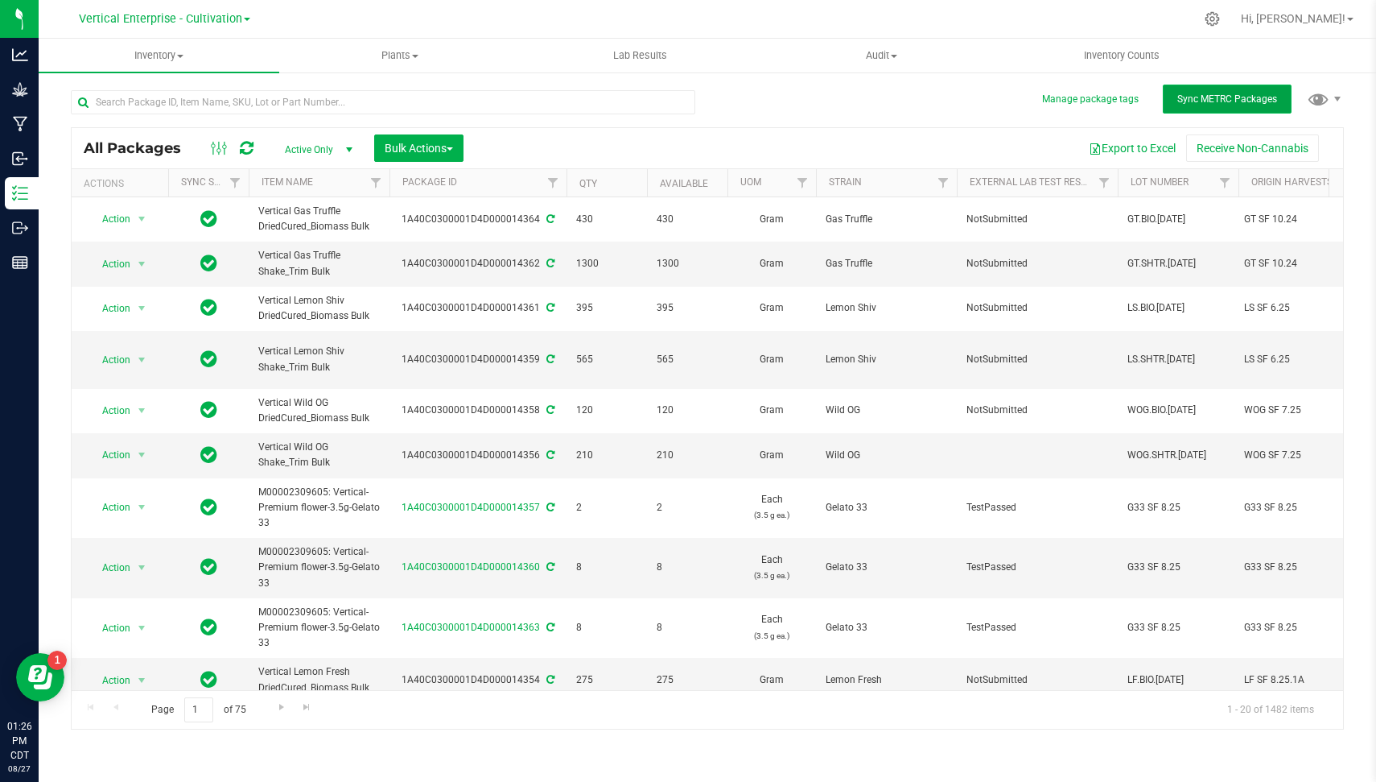
click at [1217, 99] on span "Sync METRC Packages" at bounding box center [1228, 98] width 100 height 11
